Goal: Transaction & Acquisition: Purchase product/service

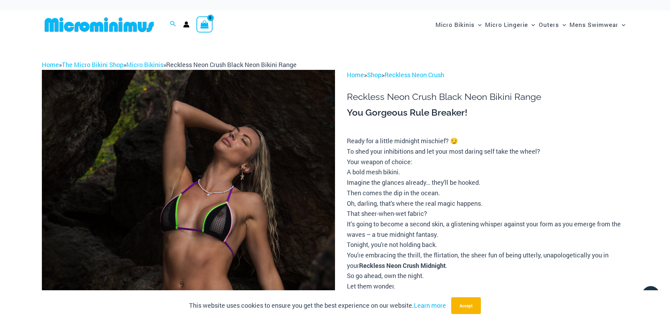
type input "**********"
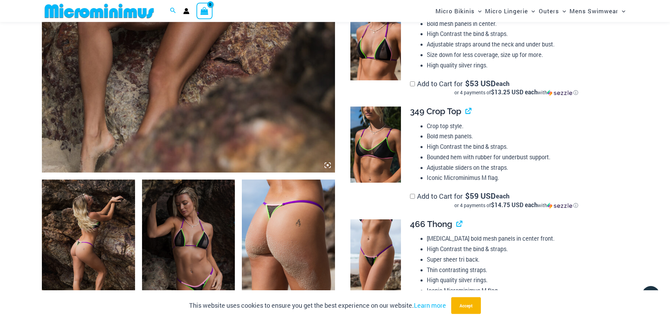
scroll to position [314, 0]
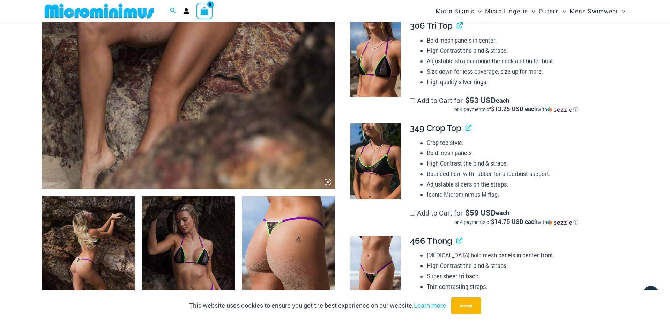
click at [375, 157] on img at bounding box center [376, 161] width 51 height 76
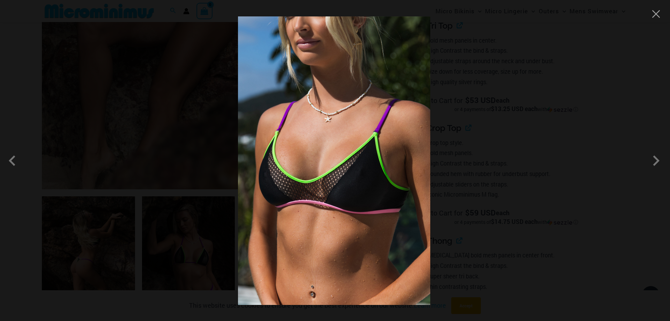
click at [478, 154] on div at bounding box center [335, 160] width 670 height 321
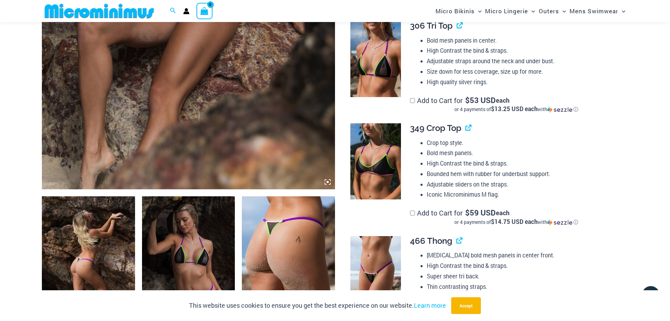
click at [388, 66] on img at bounding box center [376, 59] width 51 height 76
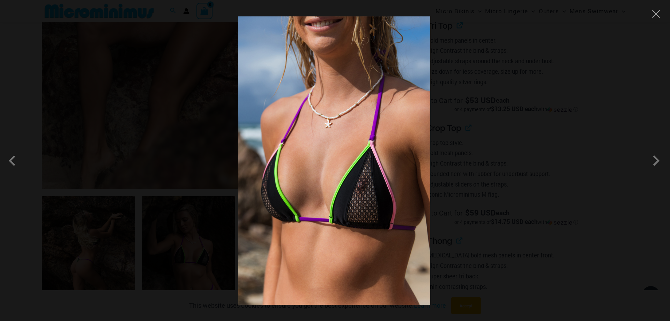
click at [521, 127] on div at bounding box center [335, 160] width 670 height 321
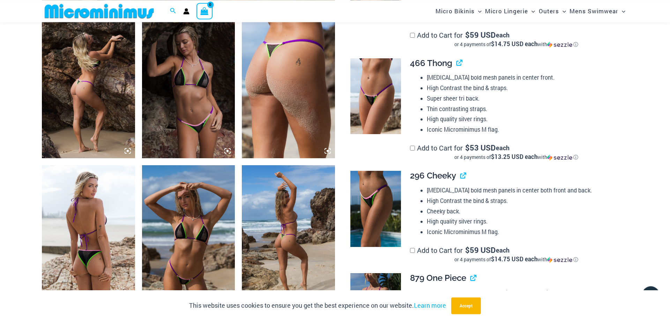
scroll to position [492, 0]
click at [375, 112] on img at bounding box center [376, 96] width 51 height 76
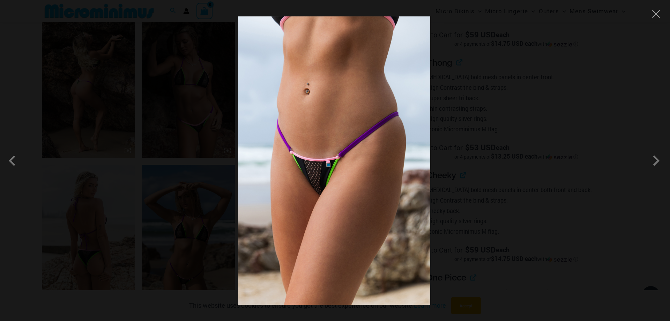
click at [505, 140] on div at bounding box center [335, 160] width 670 height 321
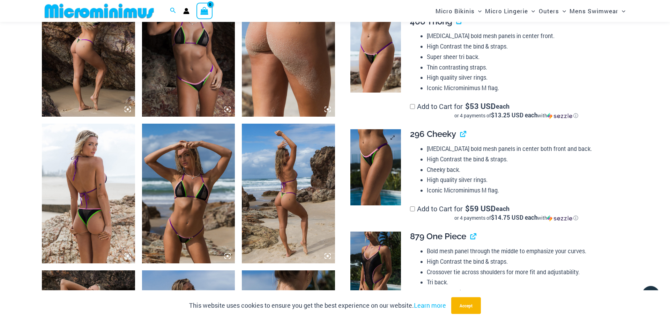
scroll to position [564, 0]
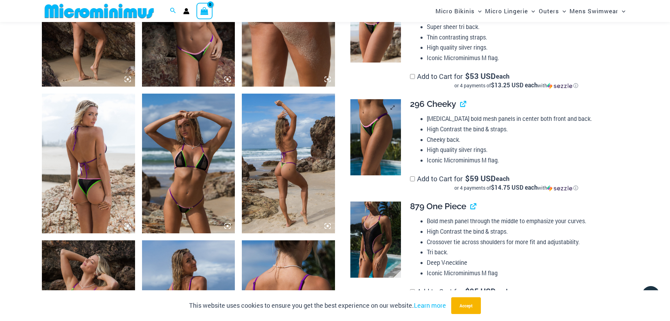
click at [361, 157] on img at bounding box center [376, 137] width 51 height 76
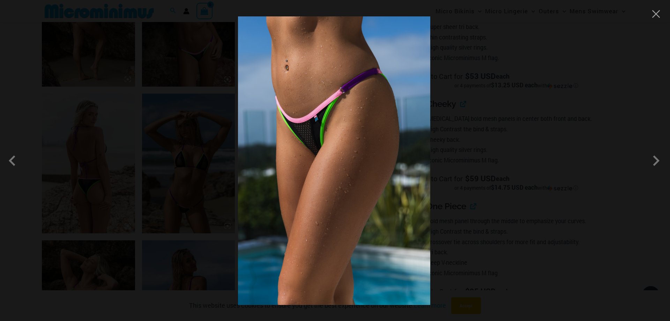
click at [467, 158] on div at bounding box center [335, 160] width 670 height 321
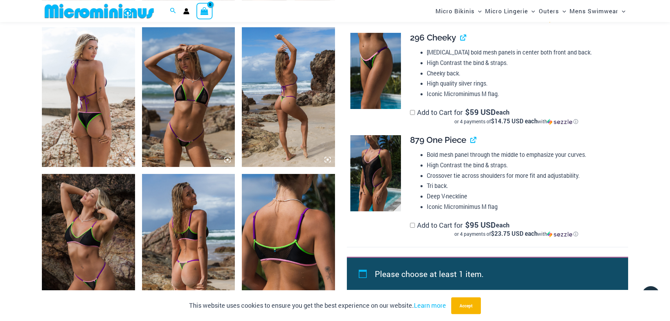
scroll to position [635, 0]
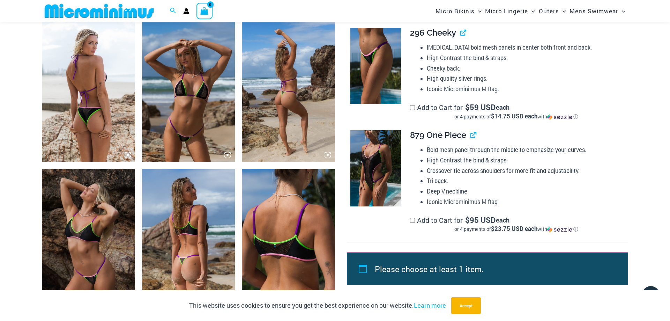
click at [381, 168] on img at bounding box center [376, 168] width 51 height 76
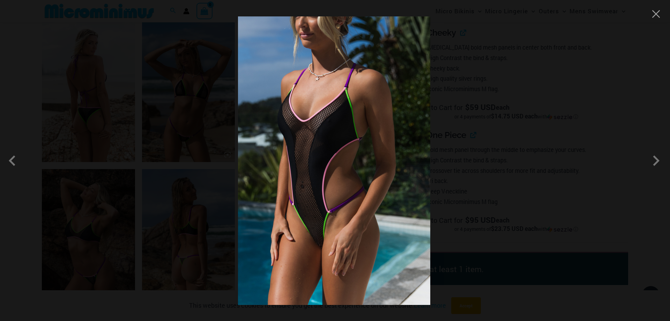
click at [487, 147] on div at bounding box center [335, 160] width 670 height 321
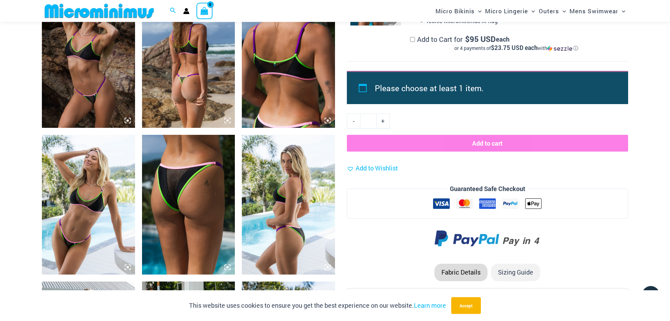
scroll to position [884, 0]
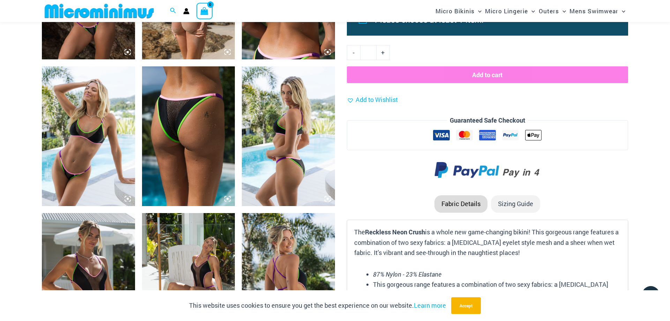
click at [198, 142] on img at bounding box center [188, 136] width 93 height 140
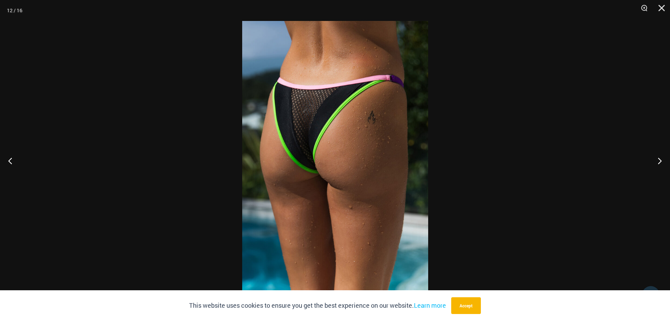
click at [184, 134] on div at bounding box center [335, 160] width 670 height 321
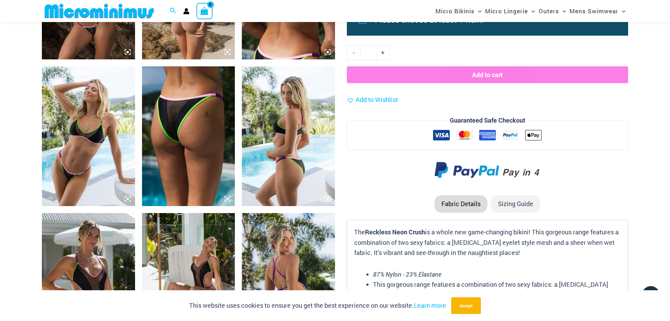
click at [102, 149] on img at bounding box center [88, 136] width 93 height 140
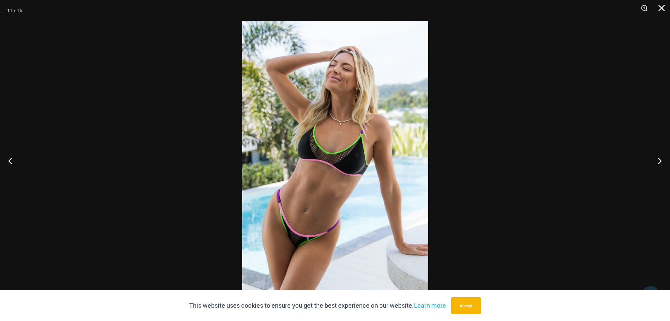
click at [77, 142] on div at bounding box center [335, 160] width 670 height 321
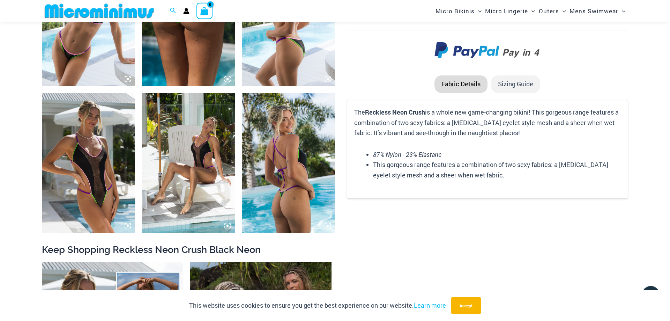
scroll to position [1027, 0]
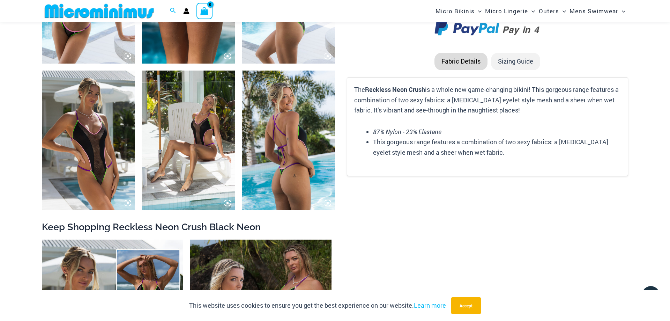
click at [91, 151] on img at bounding box center [88, 141] width 93 height 140
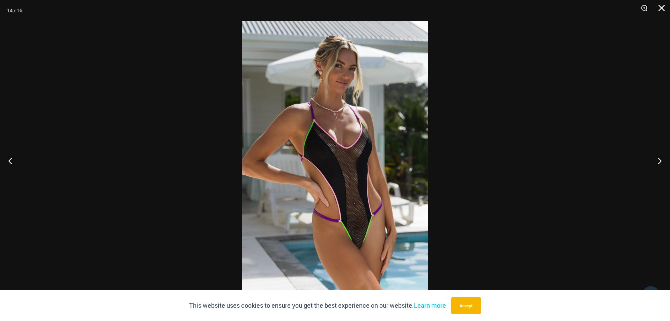
click at [91, 147] on div at bounding box center [335, 160] width 670 height 321
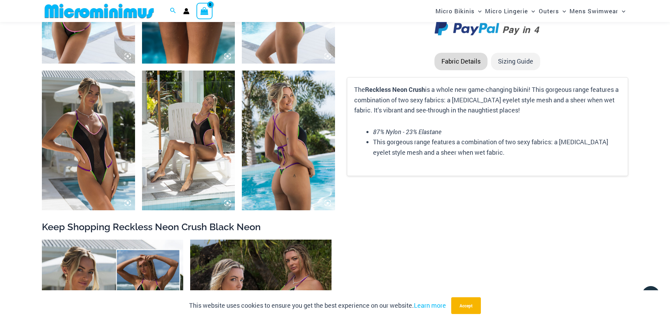
click at [212, 167] on img at bounding box center [188, 141] width 93 height 140
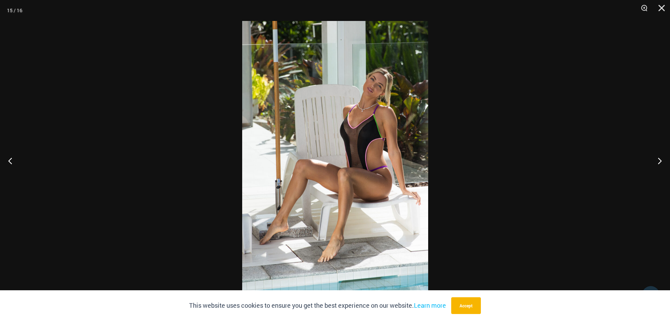
click at [187, 161] on div at bounding box center [335, 160] width 670 height 321
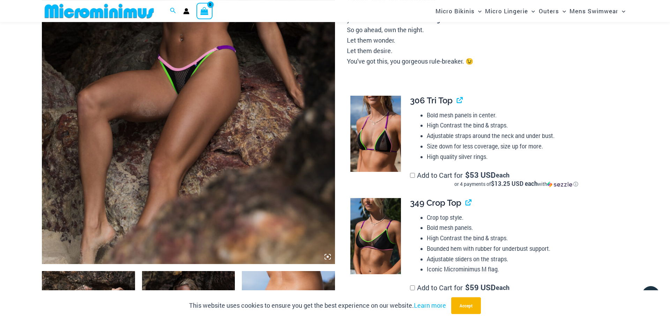
scroll to position [207, 0]
